Goal: Information Seeking & Learning: Find specific fact

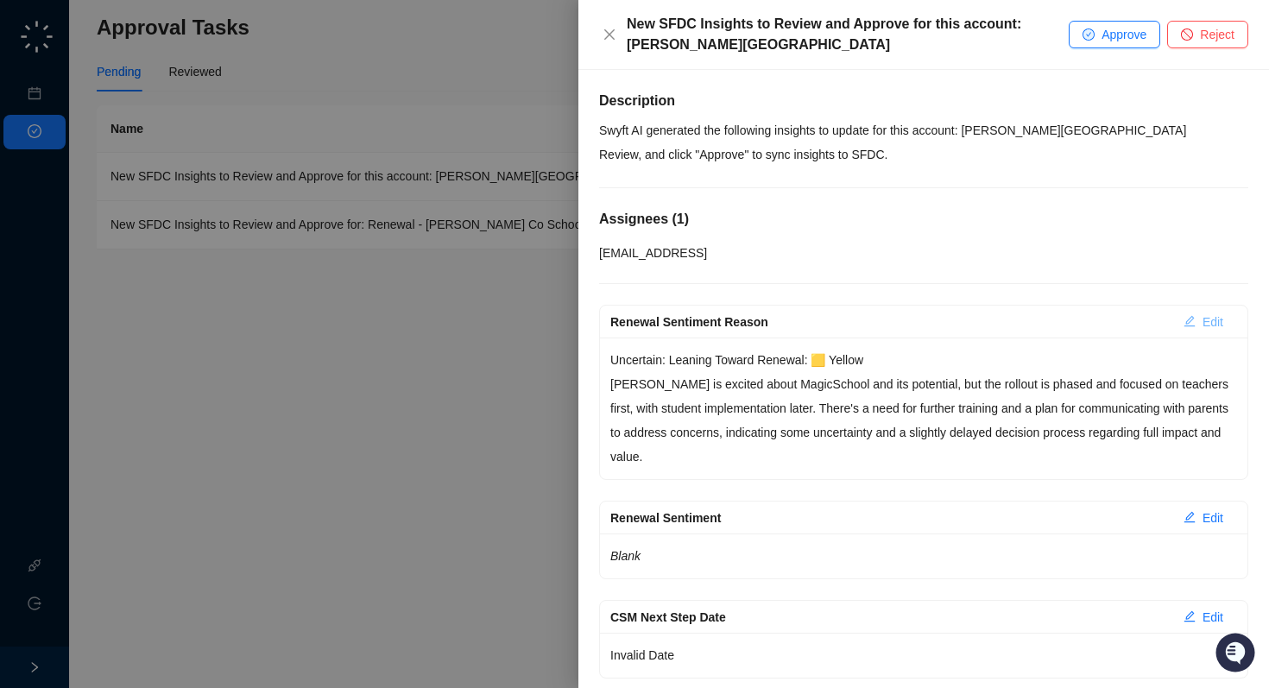
click at [1202, 318] on span "Edit" at bounding box center [1212, 321] width 21 height 19
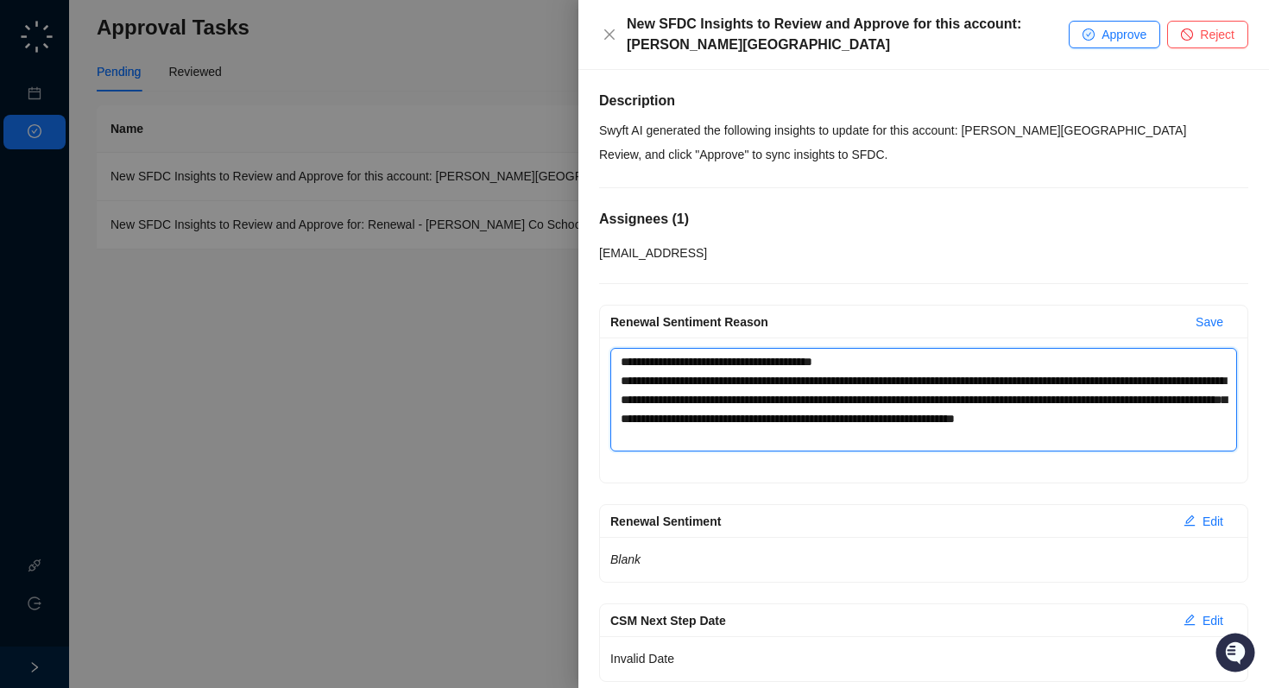
click at [830, 366] on textarea "**********" at bounding box center [923, 400] width 627 height 104
click at [835, 364] on textarea "**********" at bounding box center [923, 400] width 627 height 104
type textarea "**********"
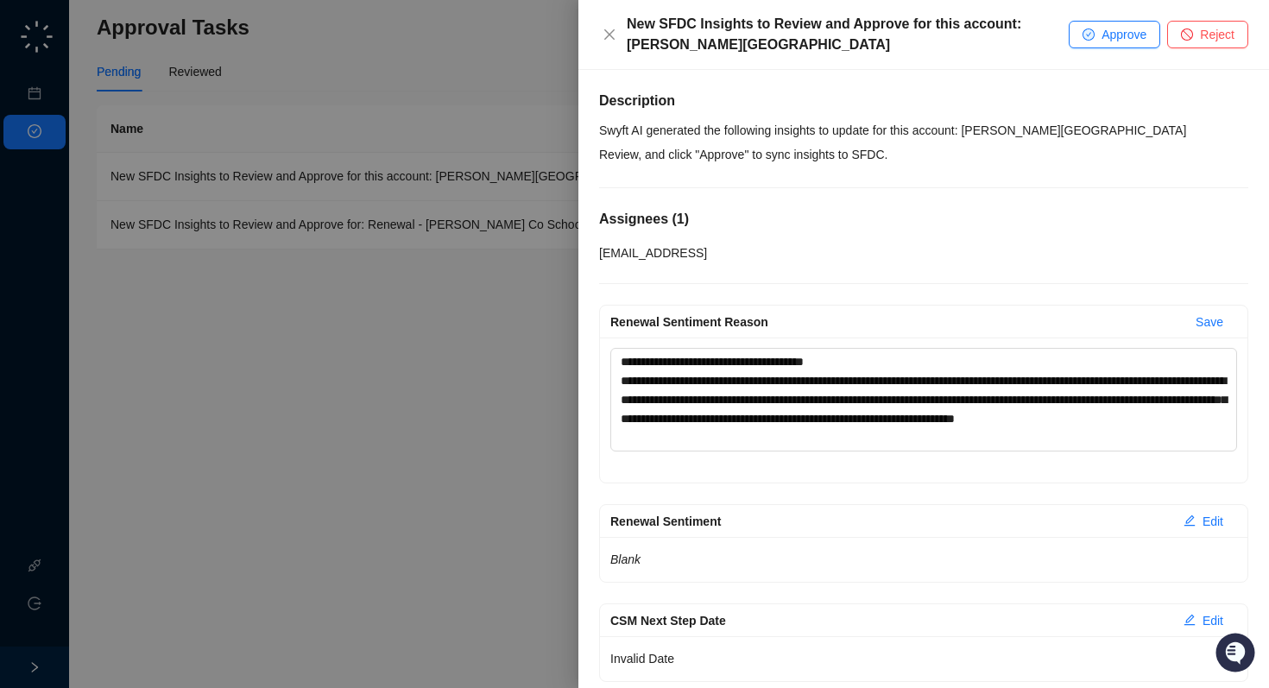
click at [880, 256] on div "[EMAIL_ADDRESS]" at bounding box center [923, 252] width 649 height 19
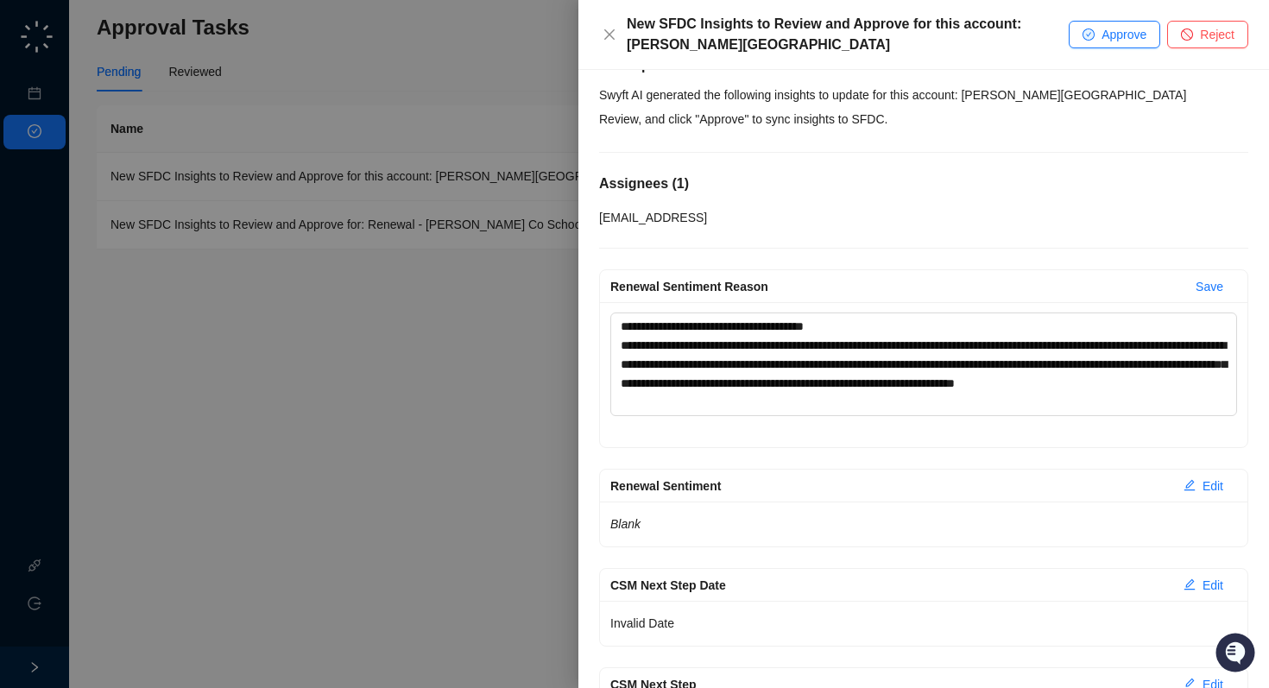
scroll to position [7, 0]
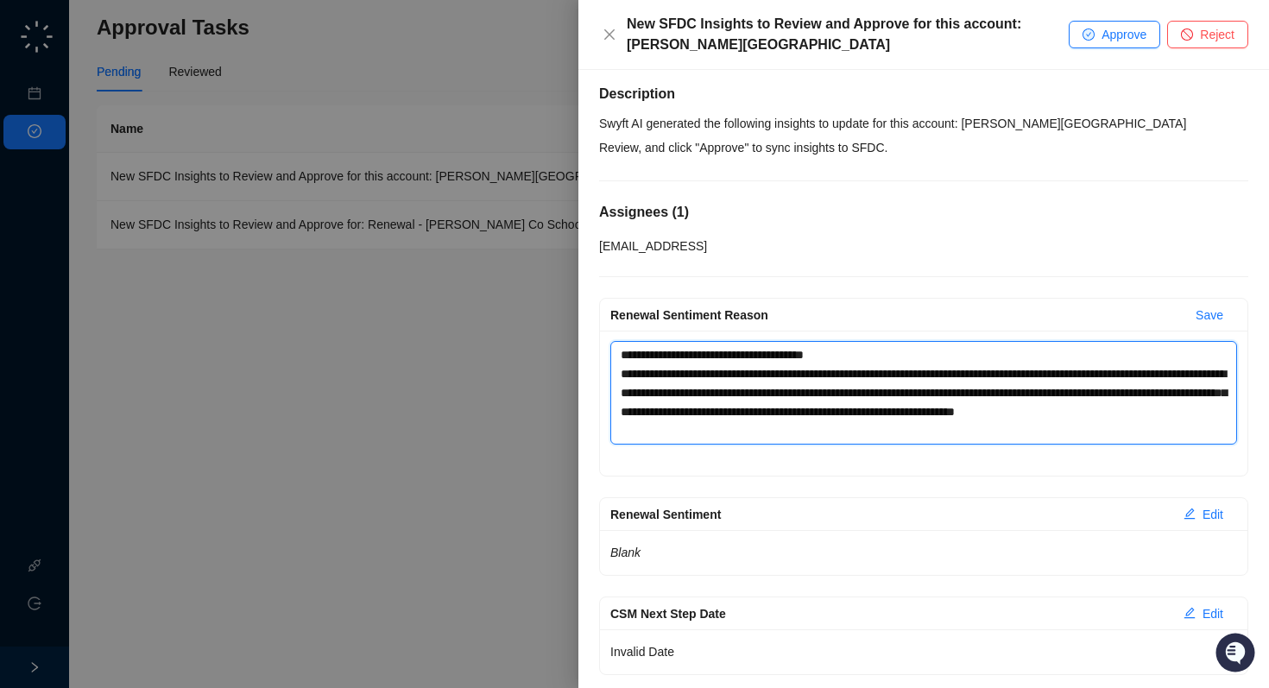
drag, startPoint x: 907, startPoint y: 431, endPoint x: 415, endPoint y: 260, distance: 521.0
click at [415, 259] on div "**********" at bounding box center [634, 344] width 1269 height 688
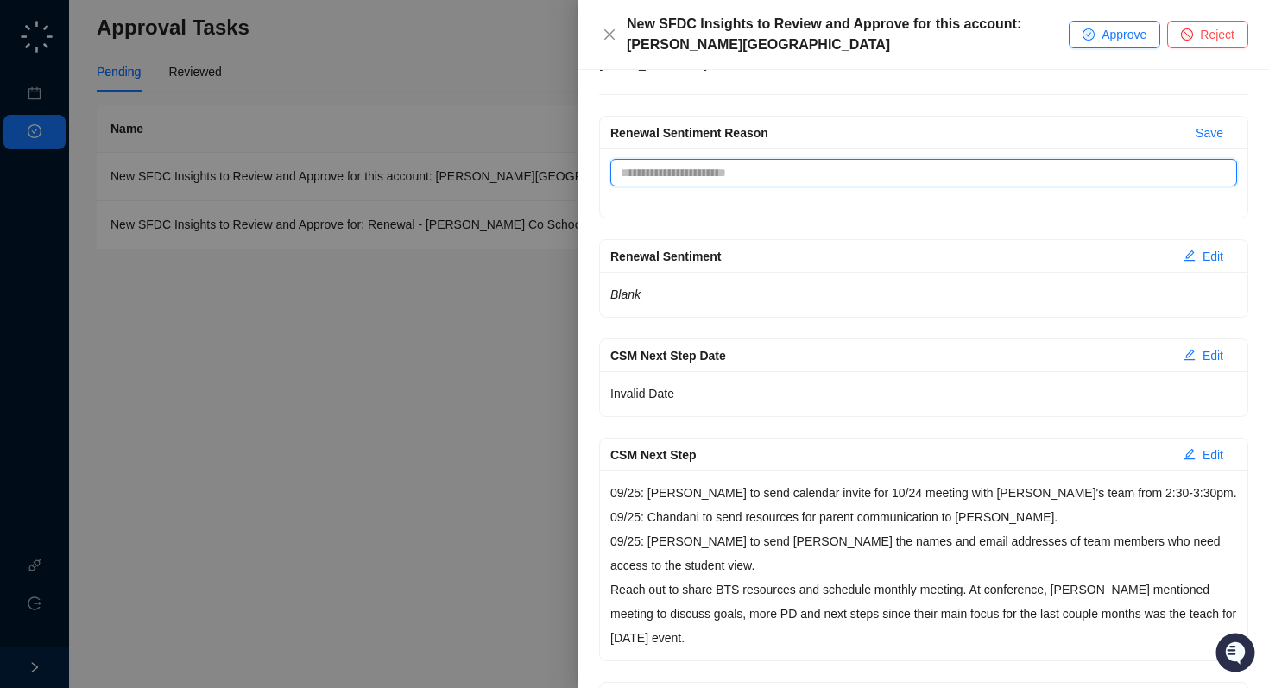
scroll to position [186, 0]
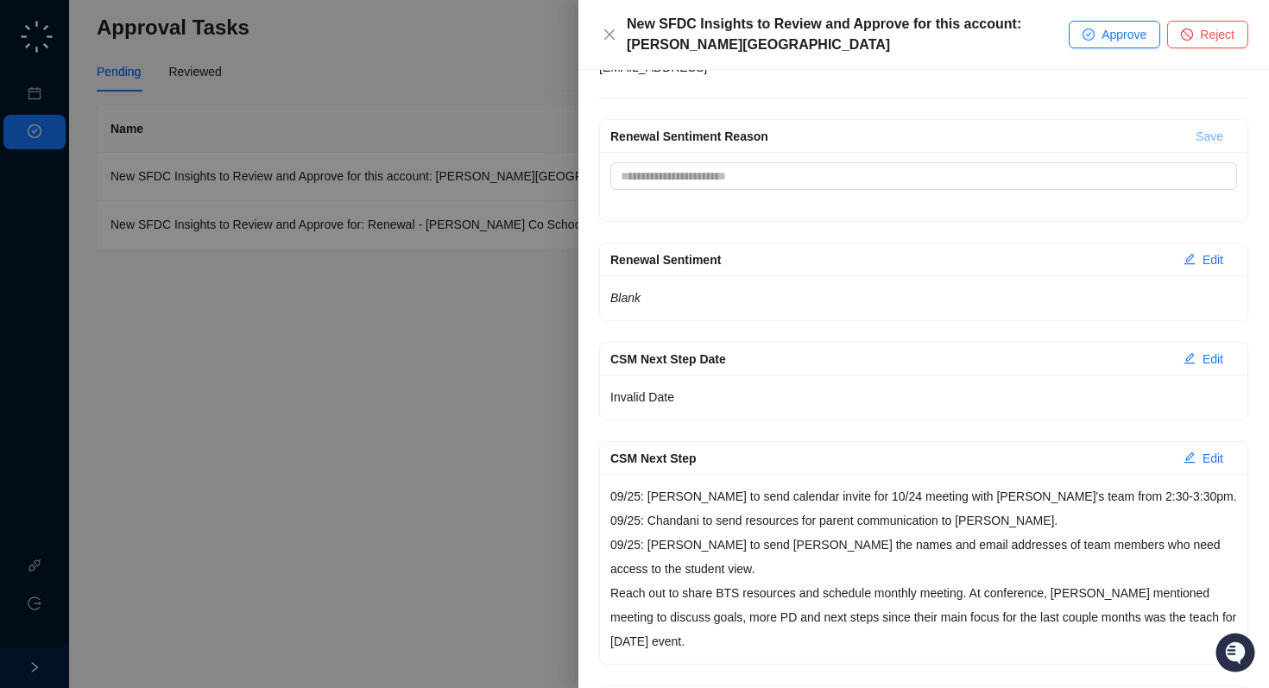
click at [1217, 133] on span "Save" at bounding box center [1209, 136] width 28 height 19
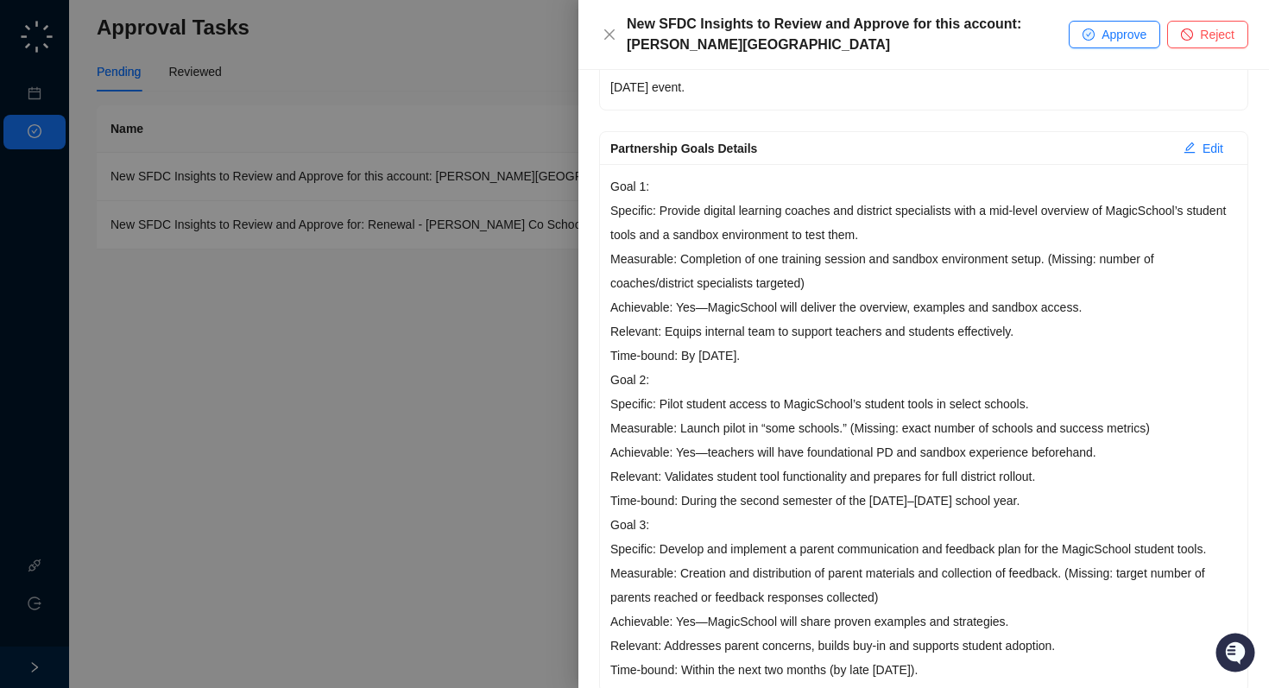
scroll to position [719, 0]
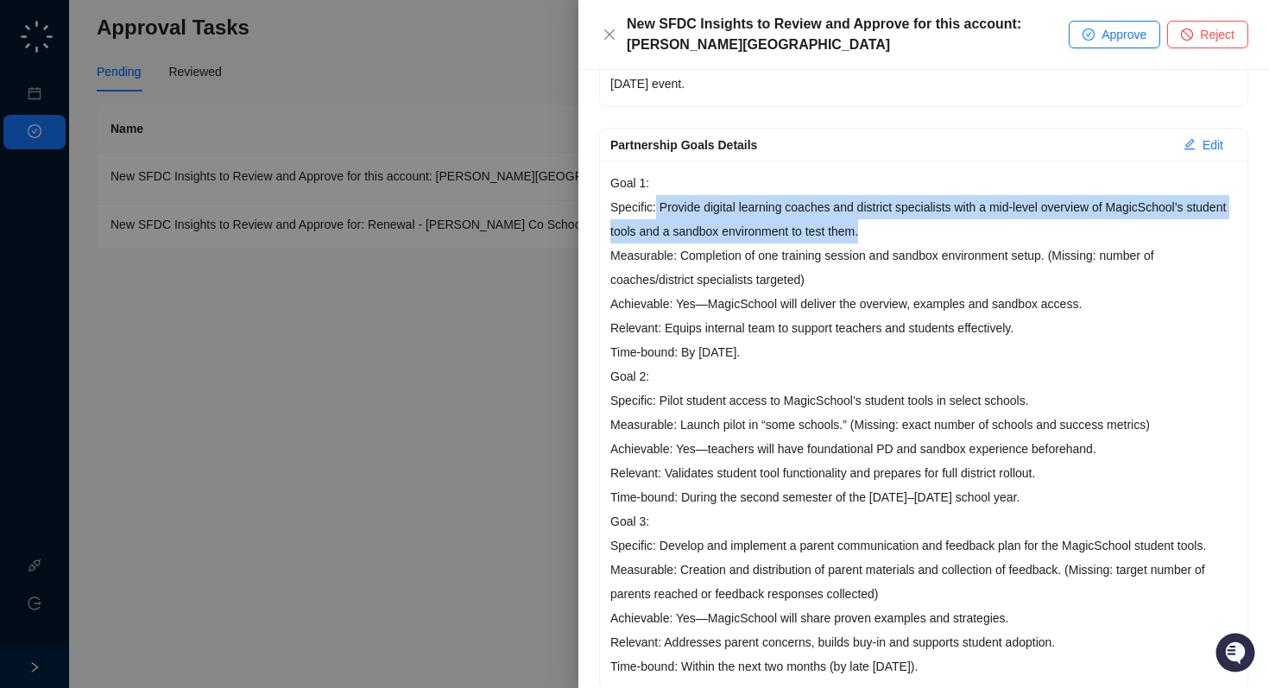
drag, startPoint x: 658, startPoint y: 205, endPoint x: 925, endPoint y: 232, distance: 268.1
click at [925, 232] on p "Goal 1: Specific: Provide digital learning coaches and district specialists wit…" at bounding box center [923, 267] width 627 height 193
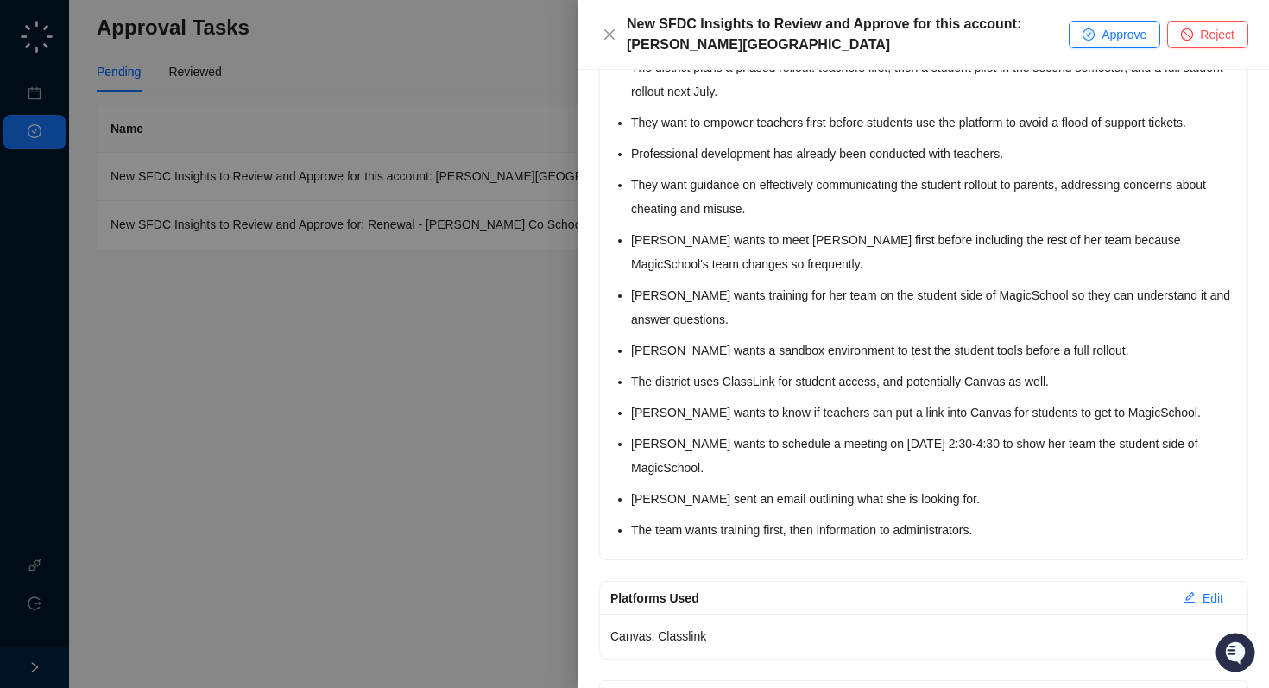
scroll to position [1843, 0]
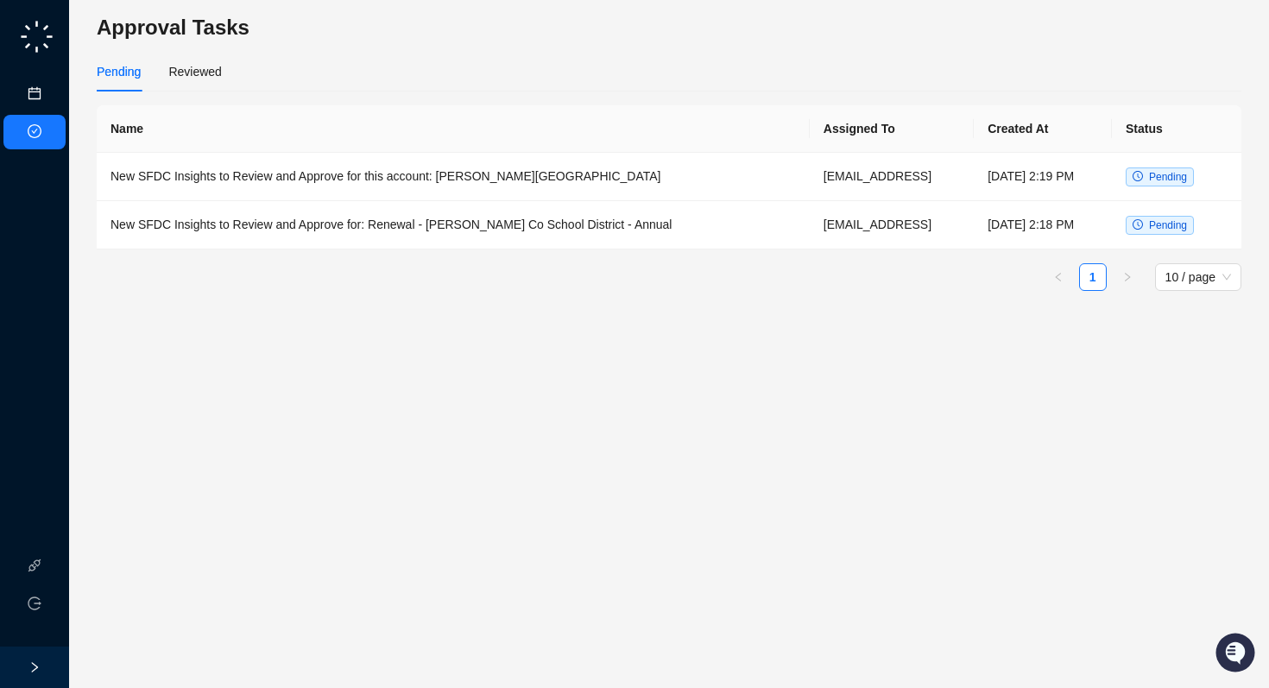
click at [50, 91] on link "Meetings & Calls" at bounding box center [95, 94] width 91 height 14
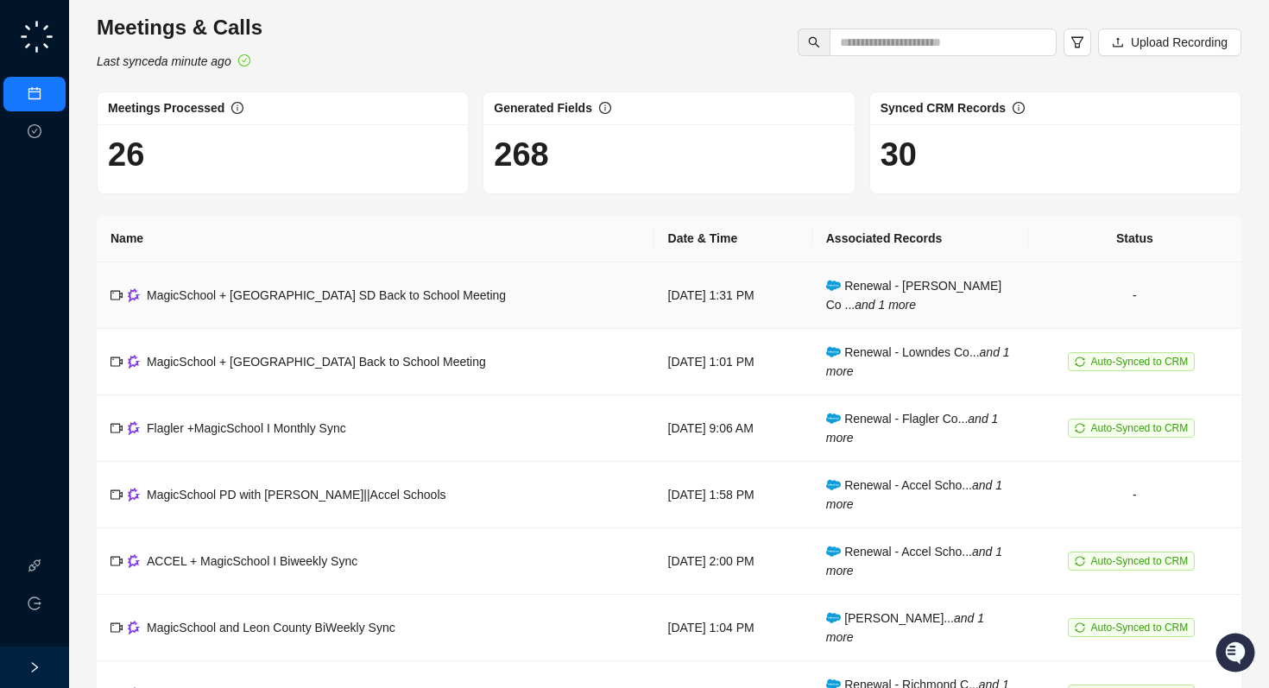
click at [431, 303] on div "MagicSchool + [GEOGRAPHIC_DATA] SD Back to School Meeting" at bounding box center [326, 295] width 359 height 19
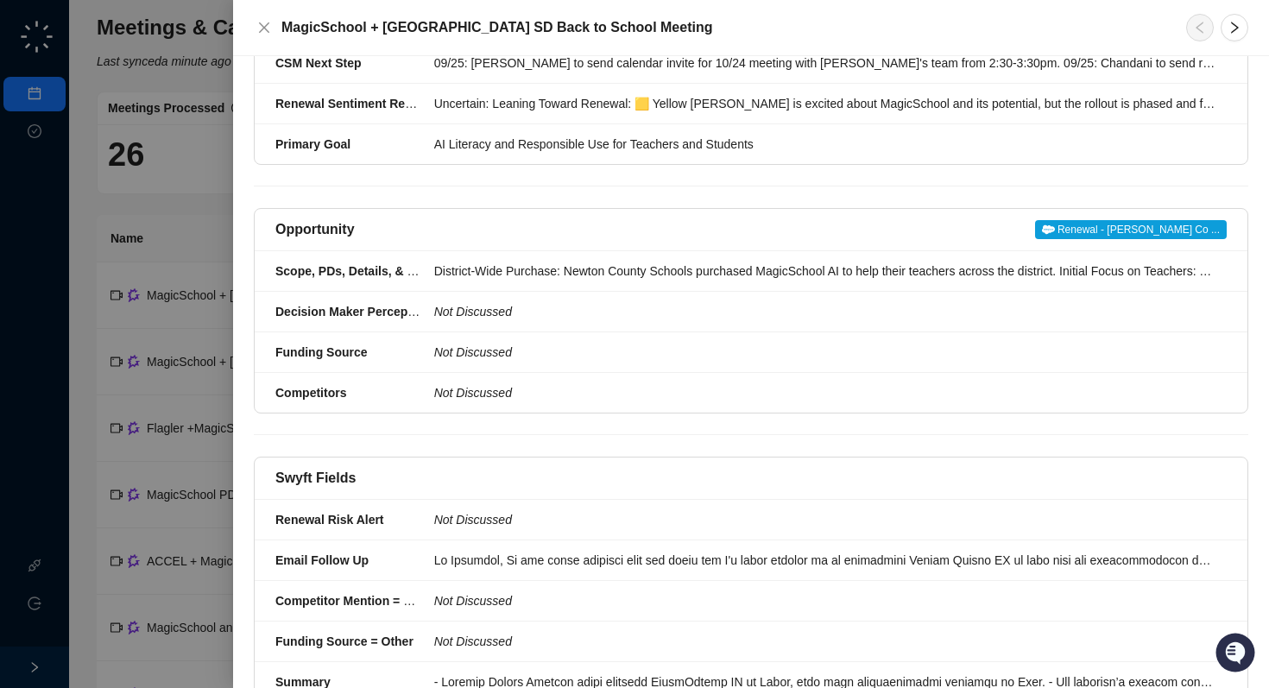
scroll to position [836, 0]
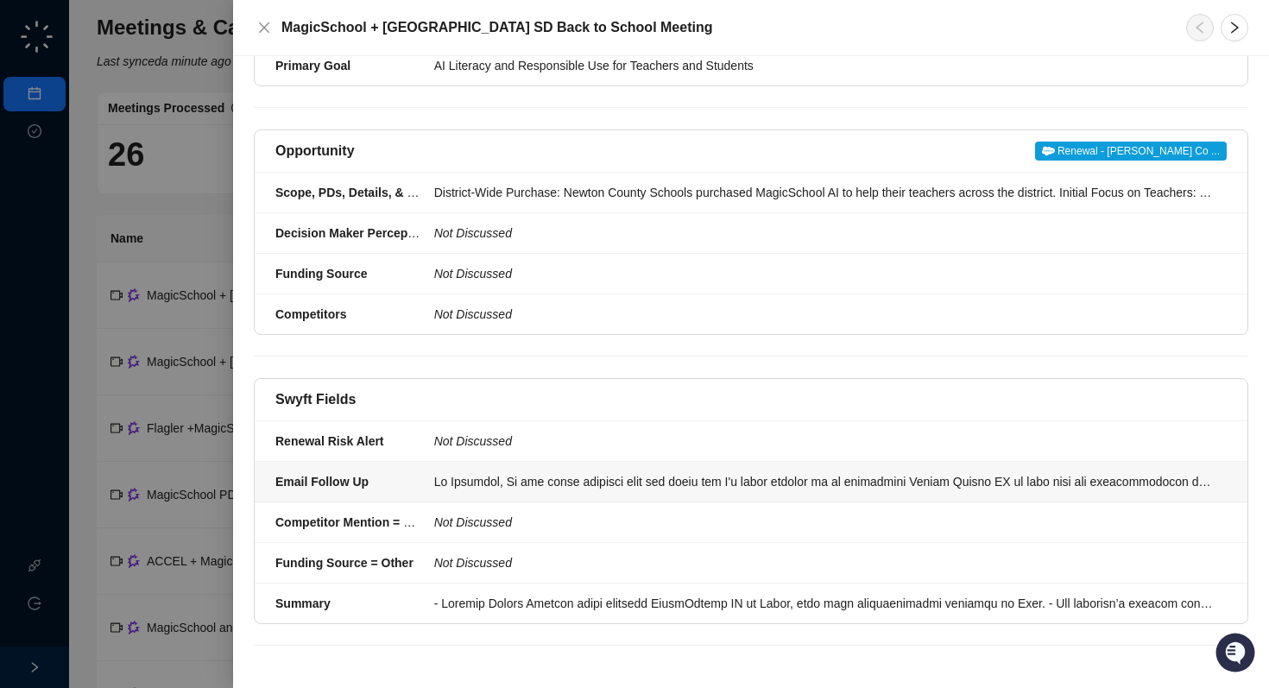
click at [557, 477] on div at bounding box center [825, 481] width 782 height 19
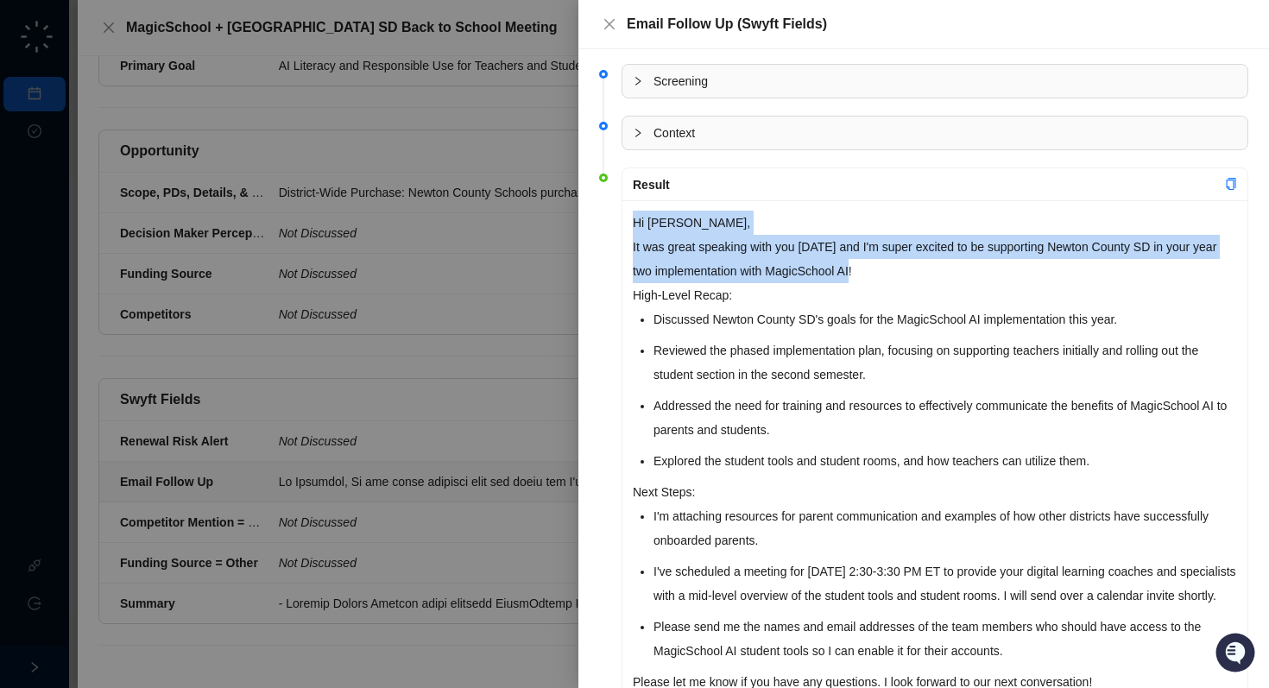
drag, startPoint x: 879, startPoint y: 270, endPoint x: 626, endPoint y: 234, distance: 255.4
click at [626, 234] on div "Hi [PERSON_NAME], It was great speaking with you [DATE] and I'm super excited t…" at bounding box center [934, 476] width 625 height 552
copy div "Hi [PERSON_NAME], It was great speaking with you [DATE] and I'm super excited t…"
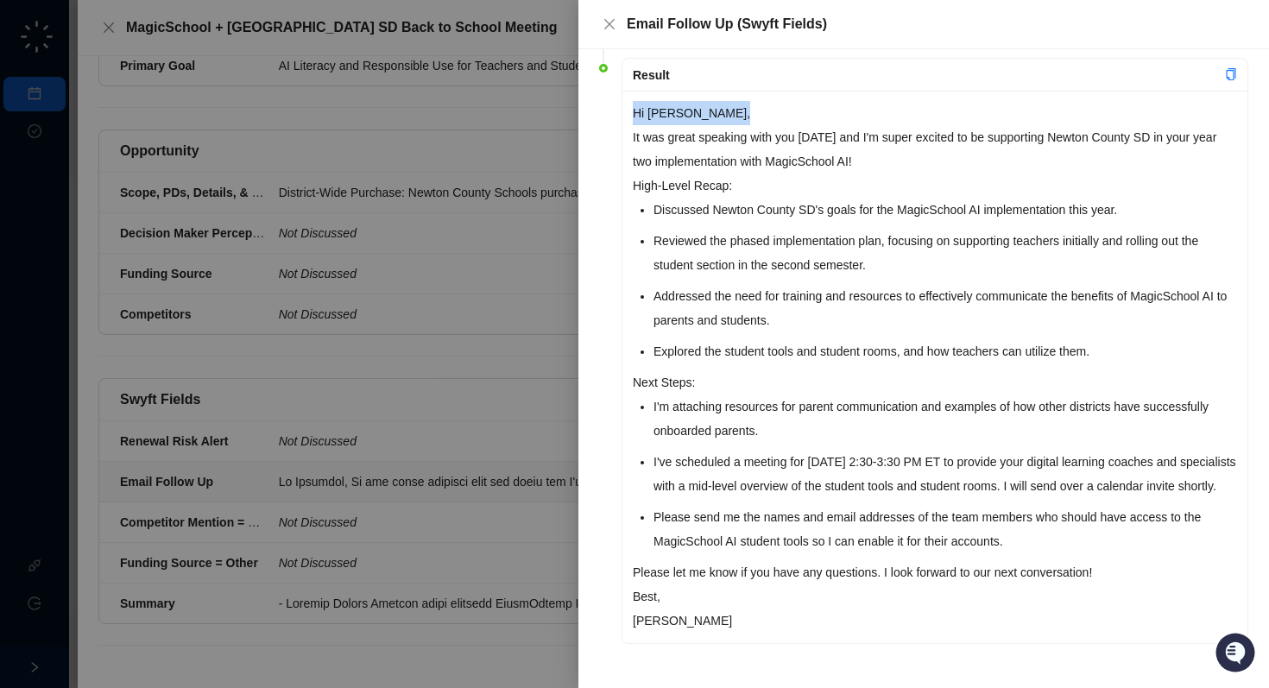
scroll to position [134, 0]
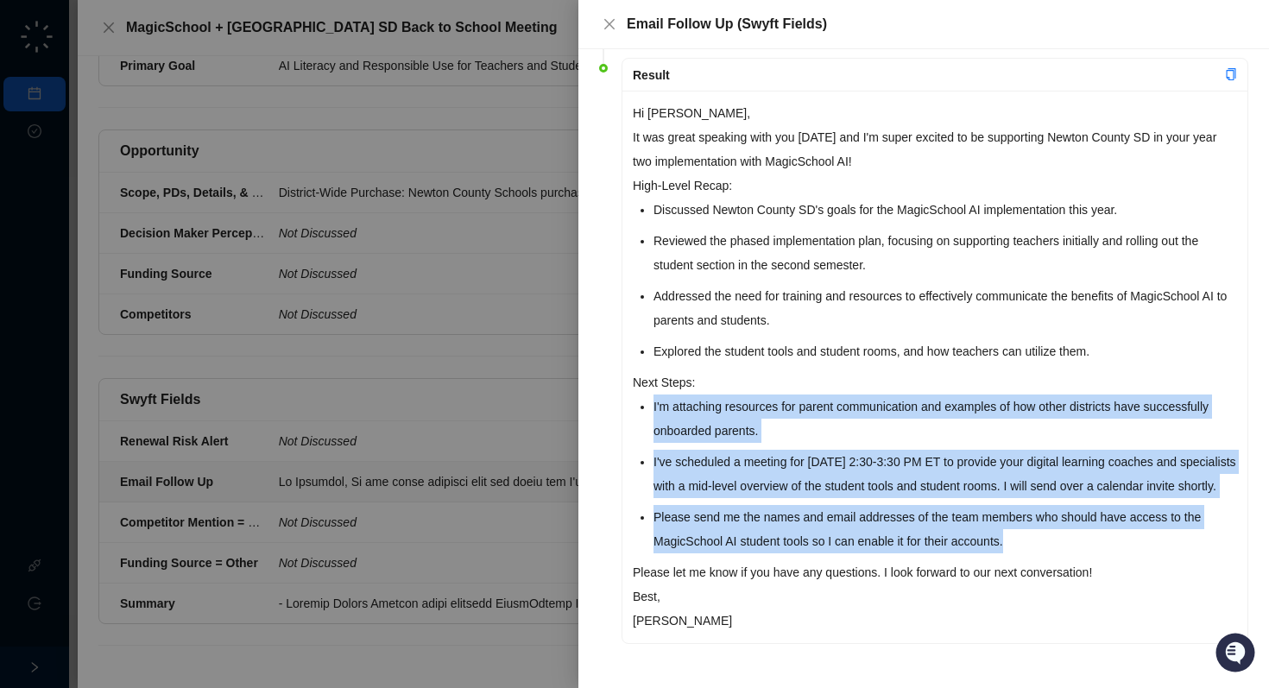
drag, startPoint x: 1047, startPoint y: 552, endPoint x: 647, endPoint y: 391, distance: 430.9
click at [647, 391] on div "Hi [PERSON_NAME], It was great speaking with you [DATE] and I'm super excited t…" at bounding box center [934, 367] width 625 height 552
copy ul "I'm attaching resources for parent communication and examples of how other dist…"
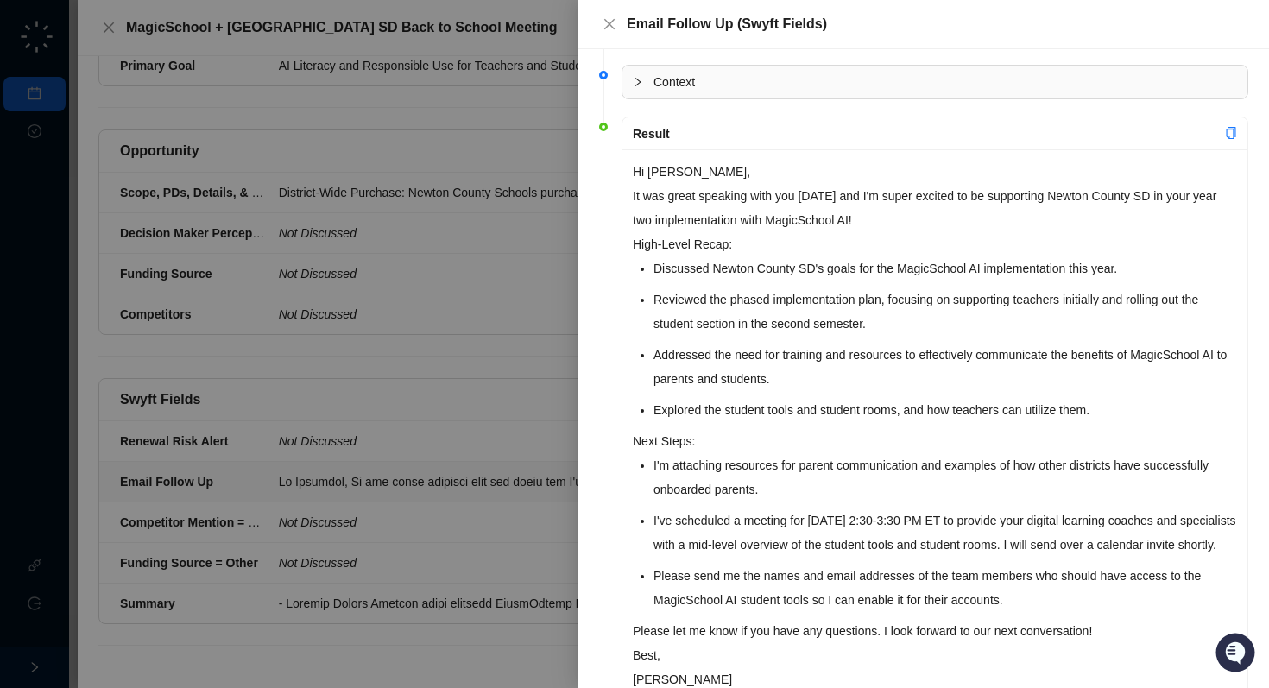
scroll to position [54, 0]
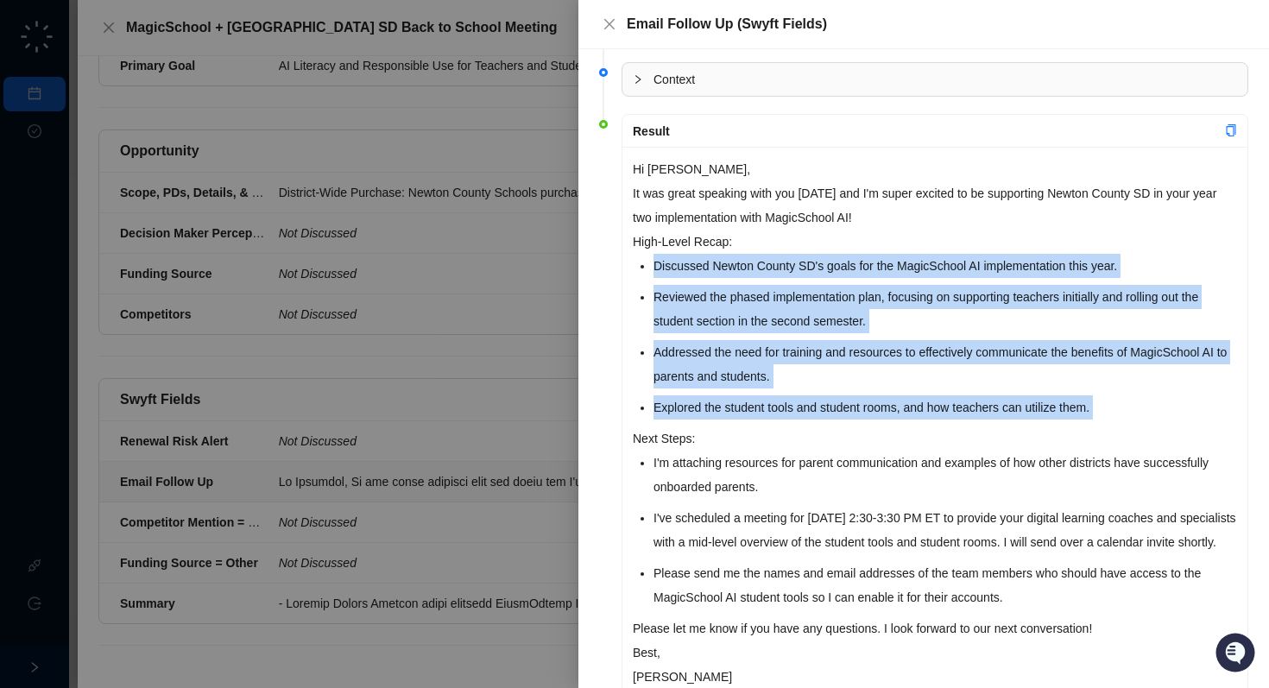
drag, startPoint x: 654, startPoint y: 268, endPoint x: 1143, endPoint y: 420, distance: 511.8
click at [1143, 420] on div "Hi [PERSON_NAME], It was great speaking with you [DATE] and I'm super excited t…" at bounding box center [934, 423] width 625 height 552
copy div "Discussed Newton County SD's goals for the MagicSchool AI implementation this y…"
